Goal: Entertainment & Leisure: Consume media (video, audio)

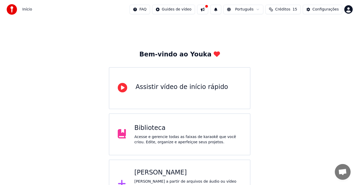
scroll to position [19, 0]
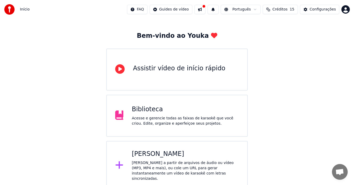
click at [119, 163] on icon at bounding box center [120, 165] width 8 height 8
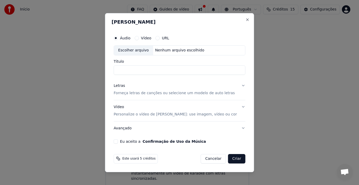
click at [144, 49] on div "Escolher arquivo" at bounding box center [133, 50] width 39 height 9
type input "**********"
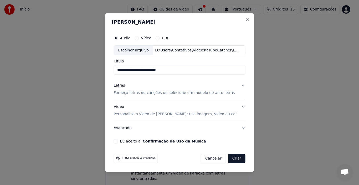
click at [240, 84] on button "Letras Forneça letras de canções ou selecione um modelo de auto letras" at bounding box center [180, 89] width 132 height 21
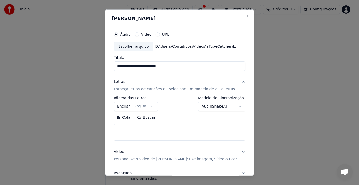
click at [123, 131] on textarea at bounding box center [180, 132] width 132 height 17
click at [146, 117] on button "Buscar" at bounding box center [146, 117] width 24 height 8
type textarea "**********"
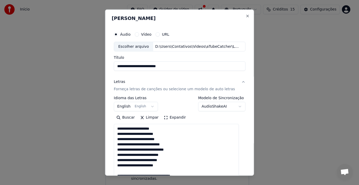
drag, startPoint x: 238, startPoint y: 140, endPoint x: 235, endPoint y: 182, distance: 42.4
click at [235, 182] on body "**********" at bounding box center [177, 85] width 354 height 209
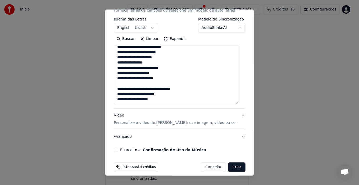
scroll to position [83, 0]
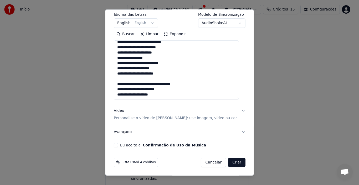
click at [237, 110] on button "Vídeo Personalize o vídeo de karaokê: use imagem, vídeo ou cor" at bounding box center [180, 114] width 132 height 21
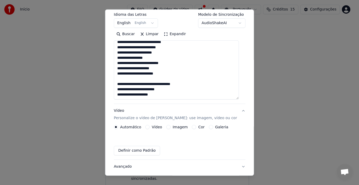
scroll to position [27, 0]
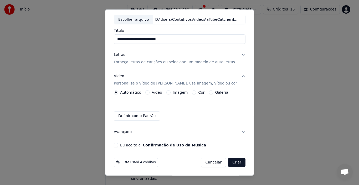
click at [167, 92] on button "Imagem" at bounding box center [168, 92] width 4 height 4
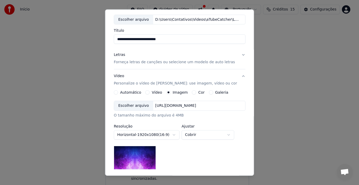
scroll to position [53, 0]
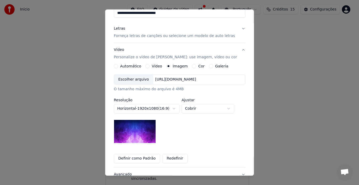
click at [134, 79] on div "Escolher arquivo" at bounding box center [133, 79] width 39 height 9
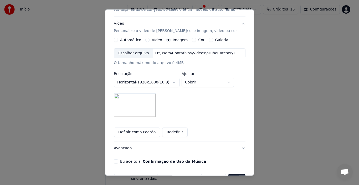
scroll to position [96, 0]
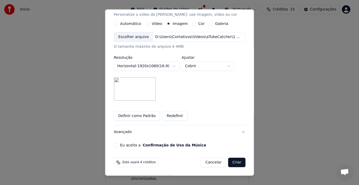
click at [117, 145] on button "Eu aceito a Confirmação de Uso da Música" at bounding box center [116, 145] width 4 height 4
click at [238, 133] on button "Avançado" at bounding box center [180, 132] width 132 height 14
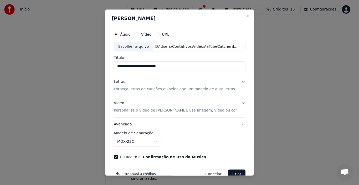
scroll to position [12, 0]
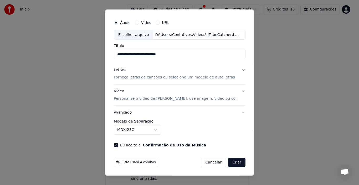
click at [237, 92] on button "Vídeo Personalize o vídeo de karaokê: use imagem, vídeo ou cor" at bounding box center [180, 95] width 132 height 21
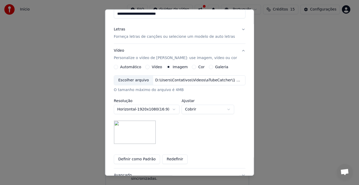
scroll to position [96, 0]
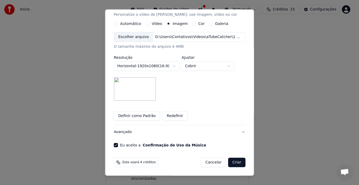
click at [231, 160] on button "Criar" at bounding box center [236, 162] width 17 height 9
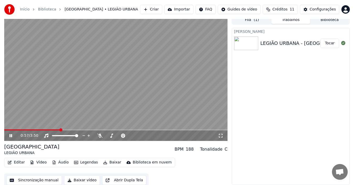
scroll to position [6, 0]
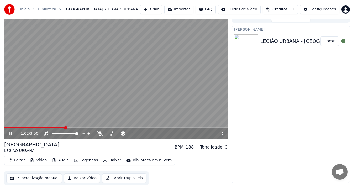
click at [78, 177] on button "Baixar vídeo" at bounding box center [82, 178] width 36 height 9
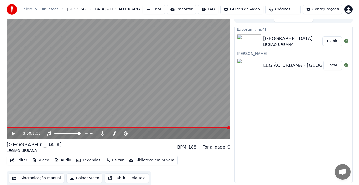
scroll to position [0, 0]
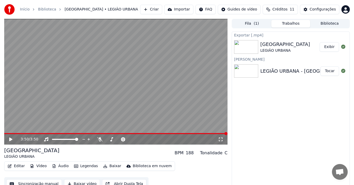
click at [161, 10] on button "Criar" at bounding box center [151, 9] width 22 height 9
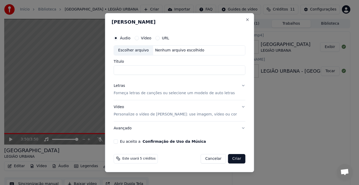
click at [140, 52] on div "Escolher arquivo" at bounding box center [133, 50] width 39 height 9
type input "**********"
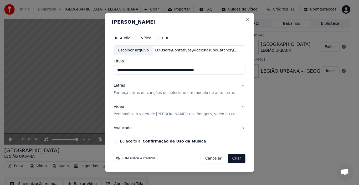
click at [239, 86] on button "Letras Forneça letras de canções ou selecione um modelo de auto letras" at bounding box center [180, 89] width 132 height 21
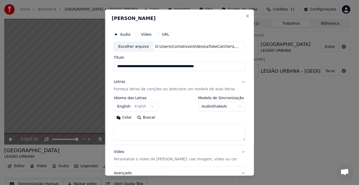
click at [143, 118] on button "Buscar" at bounding box center [146, 117] width 24 height 8
type textarea "**********"
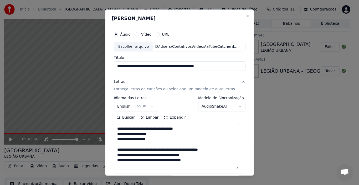
drag, startPoint x: 237, startPoint y: 138, endPoint x: 241, endPoint y: 168, distance: 30.0
click at [241, 168] on div "**********" at bounding box center [180, 123] width 136 height 192
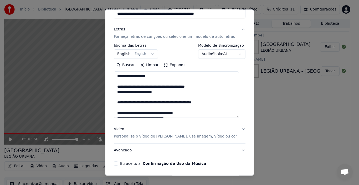
scroll to position [71, 0]
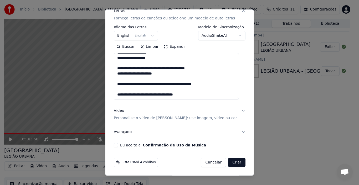
click at [238, 110] on button "Vídeo Personalize o vídeo de karaokê: use imagem, vídeo ou cor" at bounding box center [180, 114] width 132 height 21
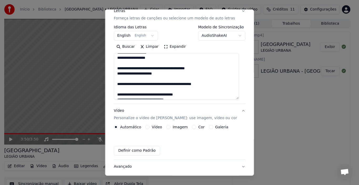
scroll to position [27, 0]
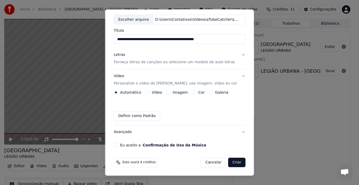
click at [167, 93] on button "Imagem" at bounding box center [168, 92] width 4 height 4
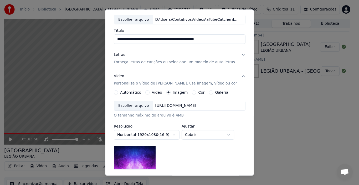
click at [140, 105] on div "Escolher arquivo" at bounding box center [133, 105] width 39 height 9
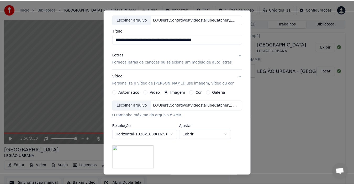
scroll to position [96, 0]
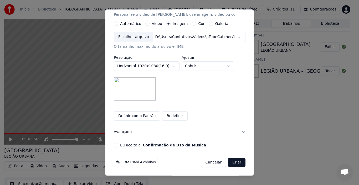
click at [117, 144] on button "Eu aceito a Confirmação de Uso da Música" at bounding box center [116, 145] width 4 height 4
click at [228, 161] on button "Criar" at bounding box center [236, 162] width 17 height 9
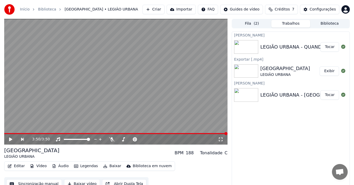
scroll to position [6, 0]
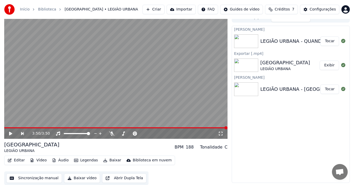
click at [285, 43] on div "LEGIÃO URBANA - QUANDO O SOL BATER NA JANELA DO SEU QUARTO" at bounding box center [343, 41] width 166 height 7
click at [261, 39] on div "LEGIÃO URBANA - QUANDO O SOL BATER NA JANELA DO SEU QUARTO" at bounding box center [343, 41] width 166 height 7
click at [273, 38] on div "LEGIÃO URBANA - QUANDO O SOL BATER NA JANELA DO SEU QUARTO" at bounding box center [343, 41] width 166 height 7
click at [247, 38] on img at bounding box center [246, 41] width 24 height 14
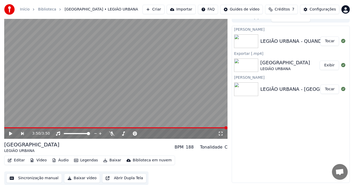
scroll to position [0, 0]
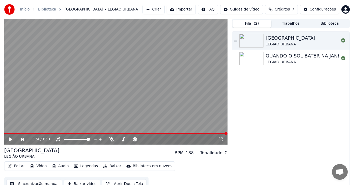
click at [254, 23] on span "( 2 )" at bounding box center [256, 23] width 5 height 5
click at [281, 57] on div "QUANDO O SOL BATER NA JANELA DO SEU QUARTO" at bounding box center [327, 55] width 122 height 7
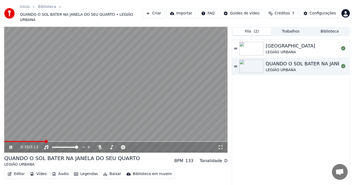
scroll to position [8, 0]
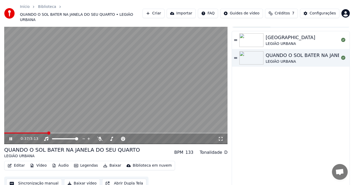
click at [76, 179] on button "Baixar vídeo" at bounding box center [82, 183] width 36 height 9
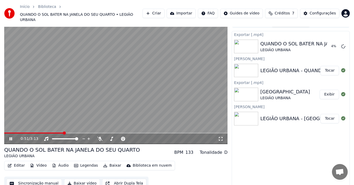
click at [12, 137] on icon at bounding box center [10, 138] width 3 height 3
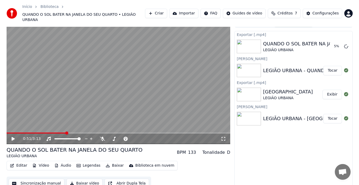
scroll to position [0, 0]
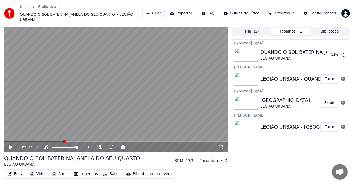
click at [163, 11] on button "Criar" at bounding box center [154, 13] width 22 height 9
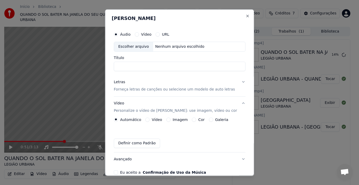
click at [146, 45] on div "Escolher arquivo" at bounding box center [133, 46] width 39 height 9
type input "**********"
click at [237, 81] on button "Letras Forneça letras de canções ou selecione um modelo de auto letras" at bounding box center [180, 85] width 132 height 21
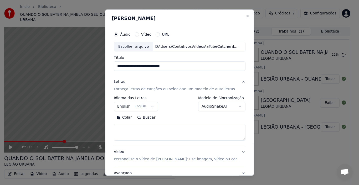
click at [148, 119] on button "Buscar" at bounding box center [146, 117] width 24 height 8
type textarea "**********"
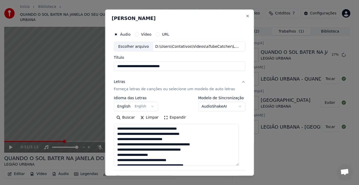
drag, startPoint x: 238, startPoint y: 140, endPoint x: 238, endPoint y: 165, distance: 25.2
click at [238, 165] on textarea at bounding box center [176, 145] width 125 height 42
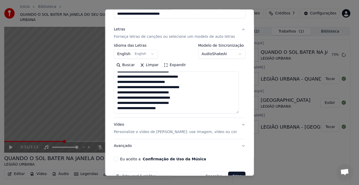
scroll to position [66, 0]
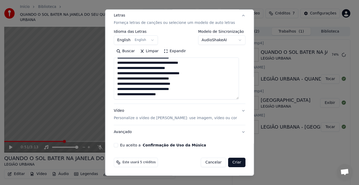
click at [236, 111] on button "Vídeo Personalize o vídeo de karaokê: use imagem, vídeo ou cor" at bounding box center [180, 114] width 132 height 21
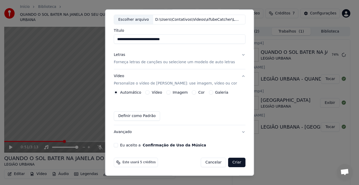
scroll to position [27, 0]
click at [175, 93] on label "Imagem" at bounding box center [179, 93] width 15 height 4
click at [170, 93] on button "Imagem" at bounding box center [168, 92] width 4 height 4
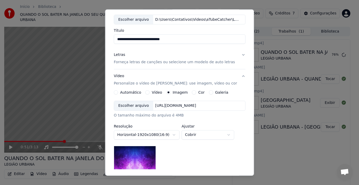
click at [135, 106] on div "Escolher arquivo" at bounding box center [133, 105] width 39 height 9
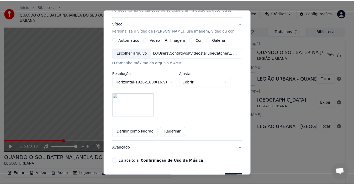
scroll to position [96, 0]
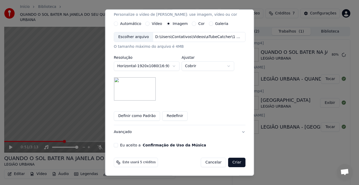
click at [118, 146] on button "Eu aceito a Confirmação de Uso da Música" at bounding box center [116, 145] width 4 height 4
click at [230, 161] on button "Criar" at bounding box center [236, 162] width 17 height 9
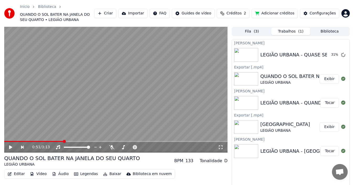
scroll to position [14, 0]
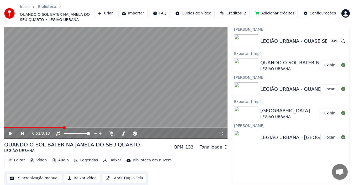
click at [275, 88] on div "LEGIÃO URBANA - QUANDO O SOL BATER NA JANELA DO SEU QUARTO" at bounding box center [343, 89] width 166 height 7
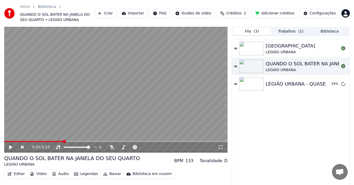
click at [248, 32] on button "Fila ( 3 )" at bounding box center [252, 32] width 39 height 8
click at [270, 51] on div "LEGIÃO URBANA" at bounding box center [291, 52] width 50 height 5
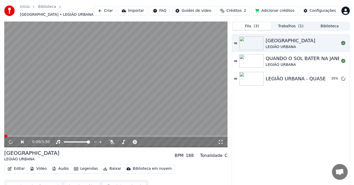
click at [275, 60] on div "QUANDO O SOL BATER NA JANELA DO SEU QUARTO" at bounding box center [327, 58] width 122 height 7
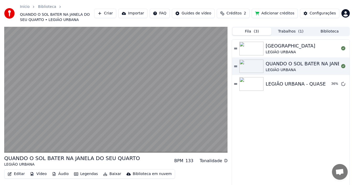
click at [277, 49] on div "[GEOGRAPHIC_DATA]" at bounding box center [291, 45] width 50 height 7
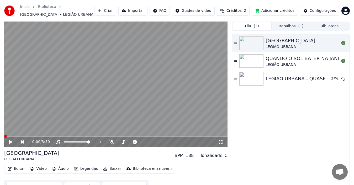
click at [276, 60] on div "QUANDO O SOL BATER NA JANELA DO SEU QUARTO" at bounding box center [327, 58] width 122 height 7
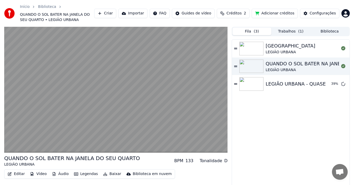
scroll to position [14, 0]
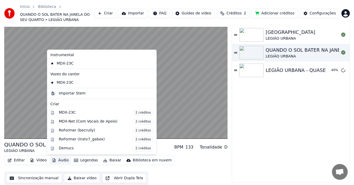
click at [57, 159] on button "Áudio" at bounding box center [60, 160] width 21 height 7
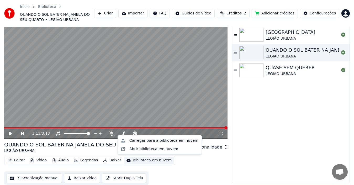
scroll to position [8, 0]
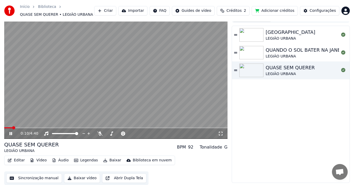
click at [73, 178] on button "Baixar vídeo" at bounding box center [82, 178] width 36 height 9
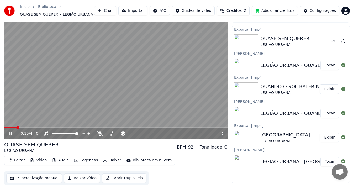
click at [12, 132] on icon at bounding box center [10, 133] width 3 height 3
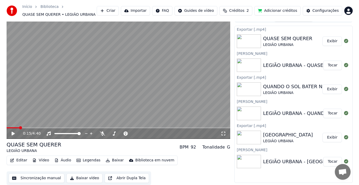
scroll to position [0, 0]
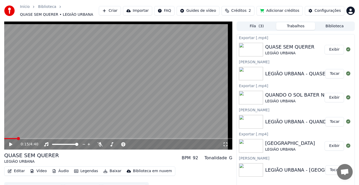
click at [344, 8] on html "Início Biblioteca QUASE SEM QUERER • LEGIÃO URBANA Criar Importar FAQ Guides de…" at bounding box center [179, 92] width 359 height 185
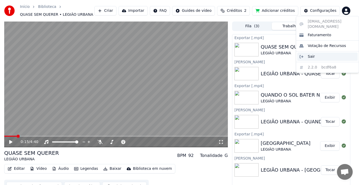
click at [311, 54] on span "Sair" at bounding box center [310, 56] width 7 height 5
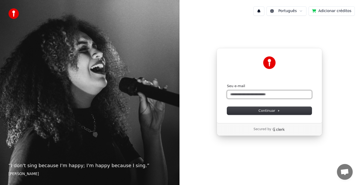
click at [252, 94] on input "Seu e-mail" at bounding box center [269, 95] width 85 height 8
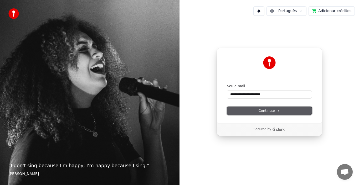
click at [255, 110] on button "Continuar" at bounding box center [269, 111] width 85 height 8
type input "**********"
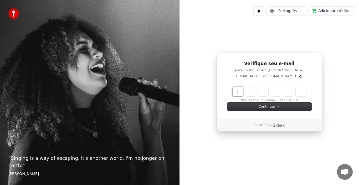
click at [232, 94] on input "Enter verification code" at bounding box center [274, 91] width 84 height 9
type input "******"
